Goal: Navigation & Orientation: Find specific page/section

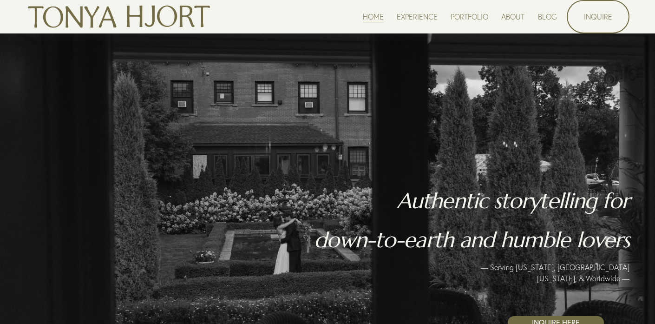
click at [507, 16] on link "ABOUT" at bounding box center [512, 16] width 23 height 13
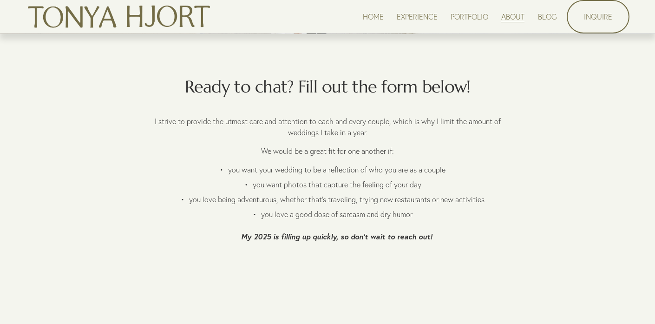
scroll to position [1426, 0]
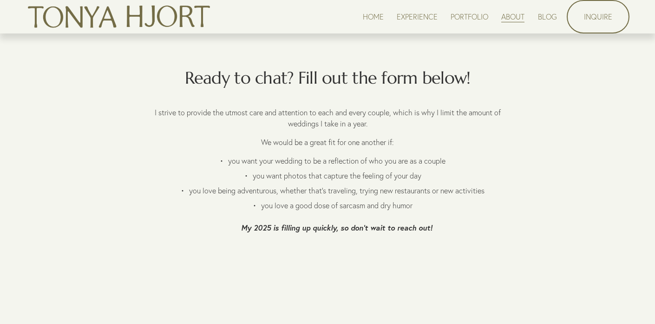
click at [540, 16] on link "BLOG" at bounding box center [547, 16] width 19 height 13
